Goal: Task Accomplishment & Management: Use online tool/utility

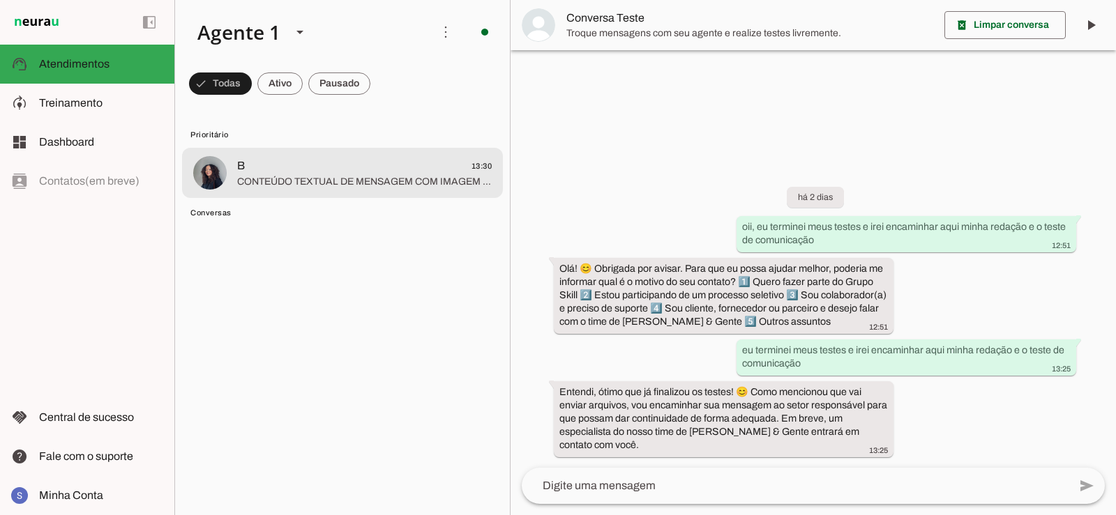
click at [327, 172] on span "B 13:30" at bounding box center [364, 166] width 255 height 17
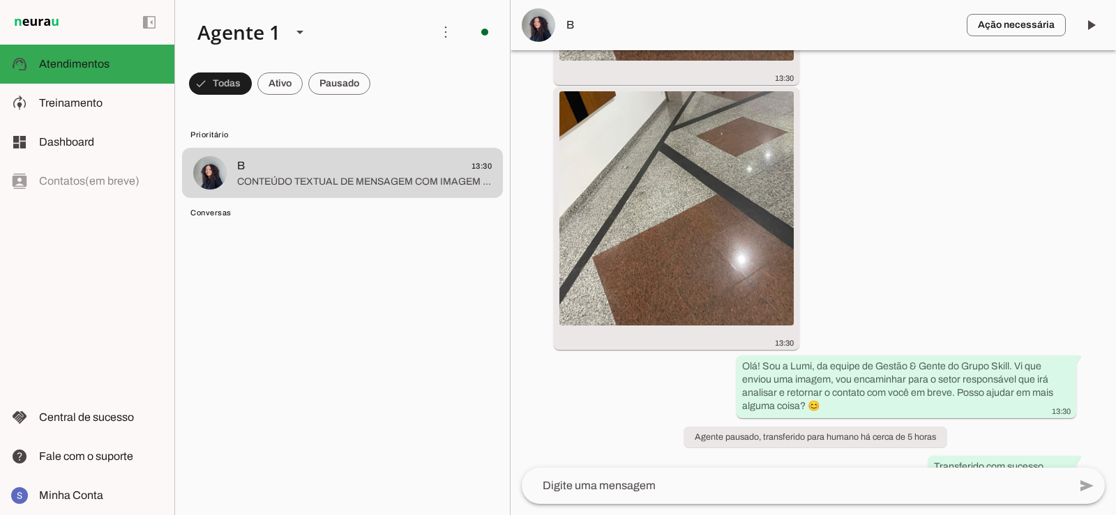
scroll to position [6443, 0]
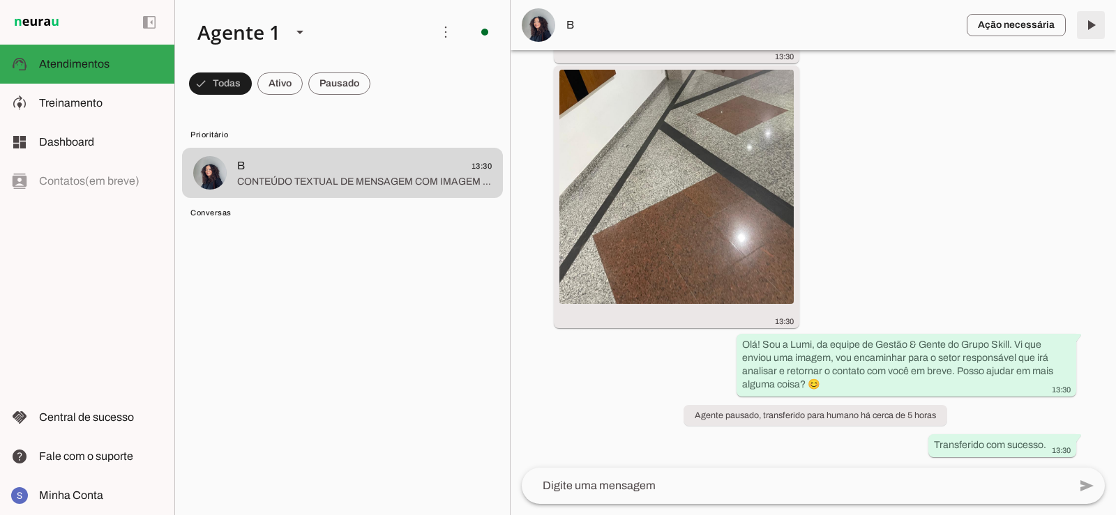
click at [1093, 37] on span at bounding box center [1090, 24] width 33 height 33
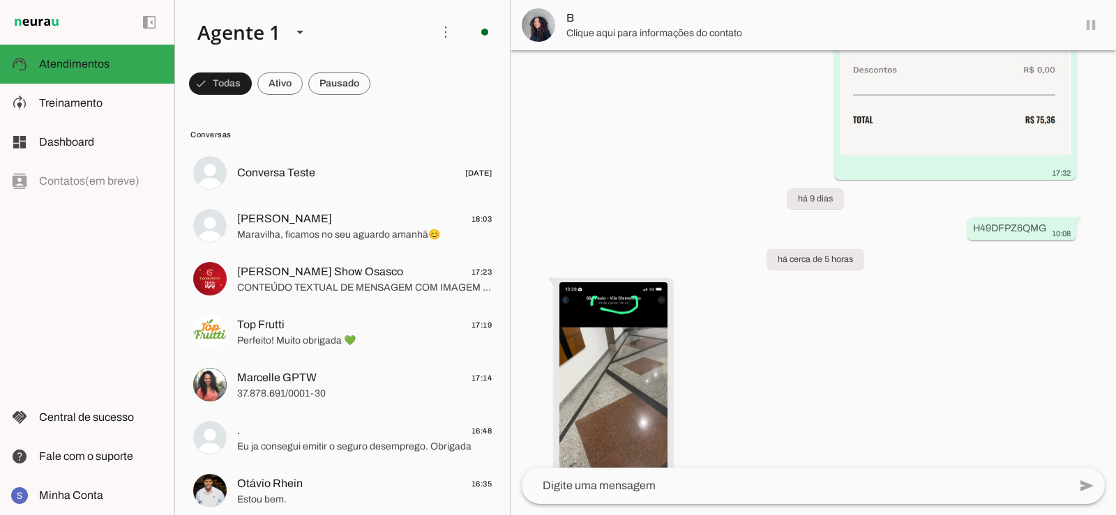
scroll to position [6476, 0]
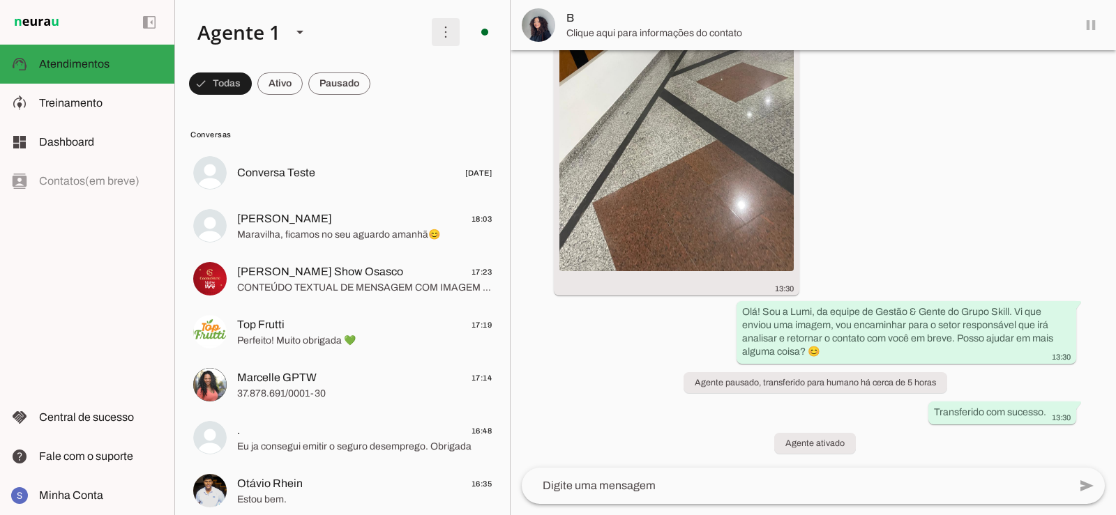
click at [434, 36] on span at bounding box center [445, 31] width 33 height 33
click at [0, 0] on slot "Ativar chats em massa" at bounding box center [0, 0] width 0 height 0
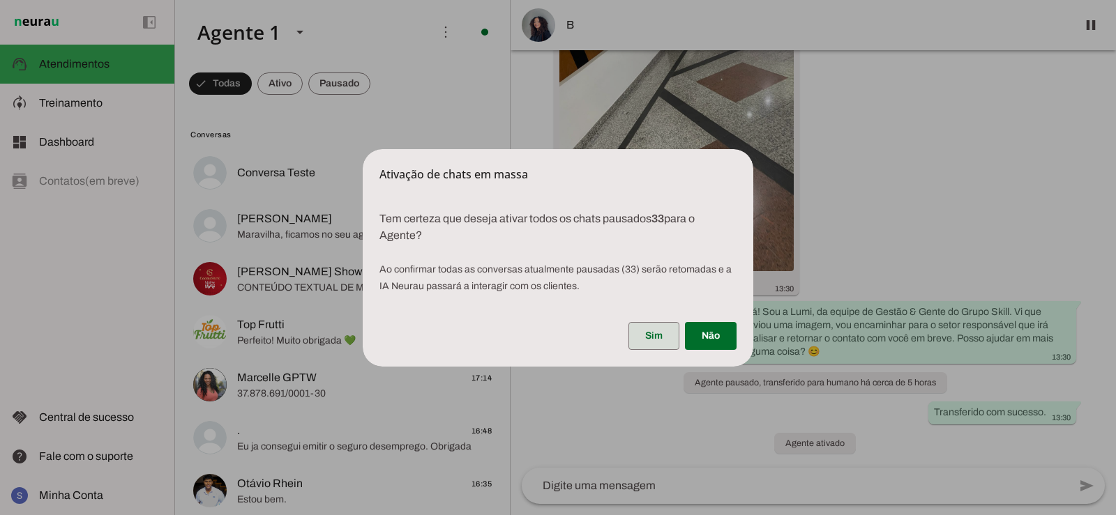
click at [654, 338] on span at bounding box center [653, 335] width 51 height 33
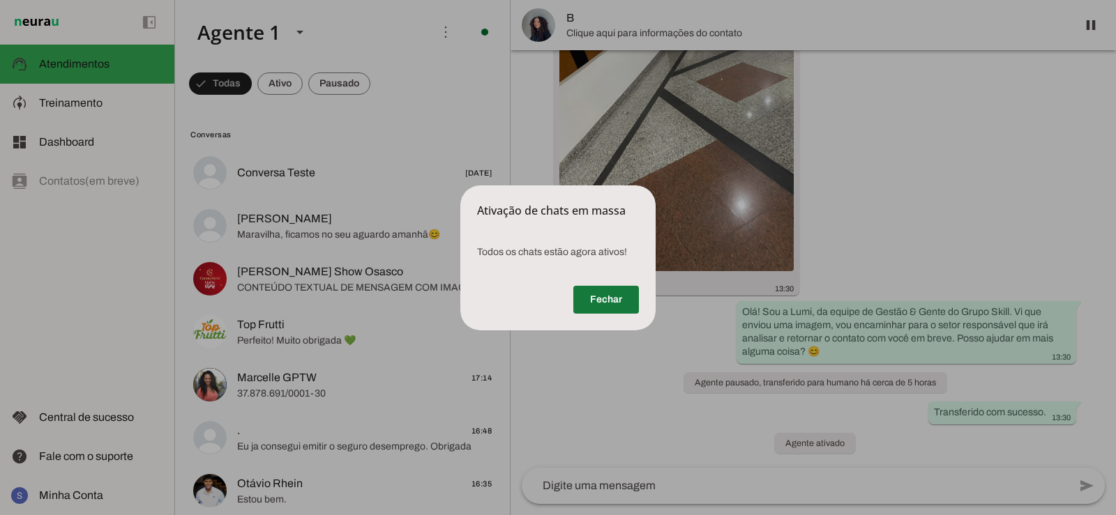
click at [634, 312] on span at bounding box center [606, 299] width 66 height 33
